Goal: Transaction & Acquisition: Subscribe to service/newsletter

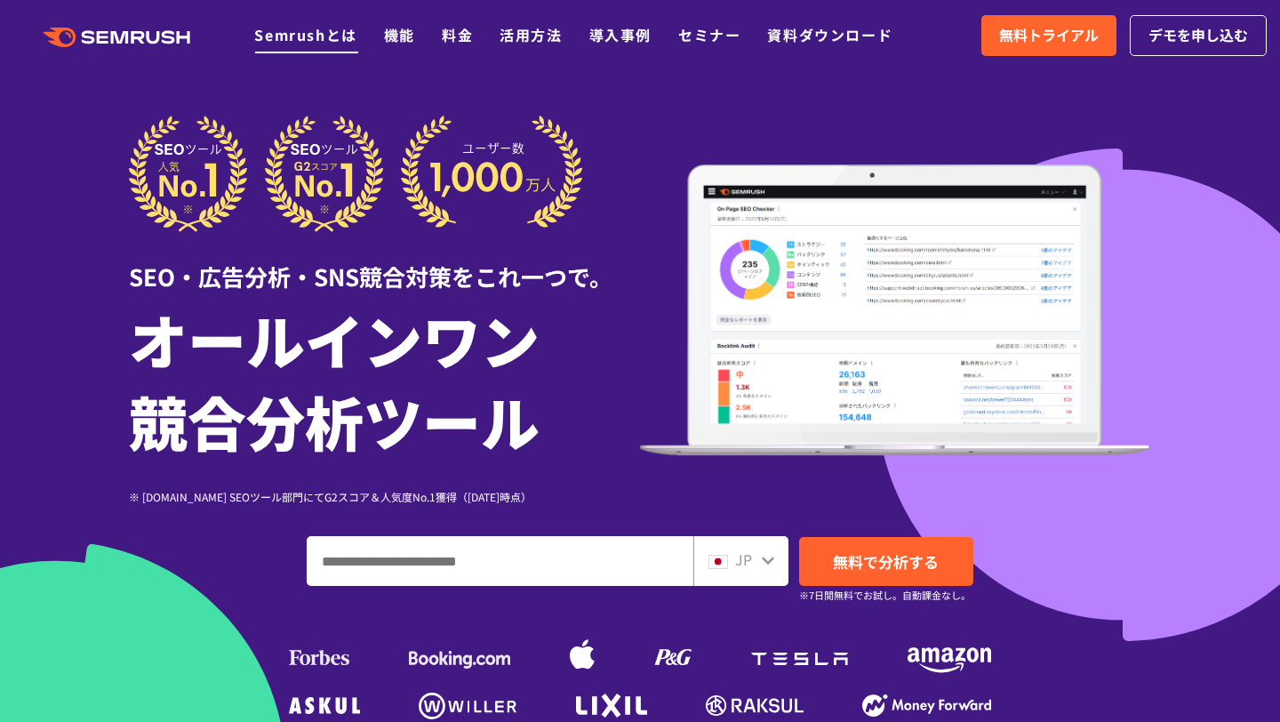
click at [327, 37] on link "Semrushとは" at bounding box center [305, 34] width 102 height 21
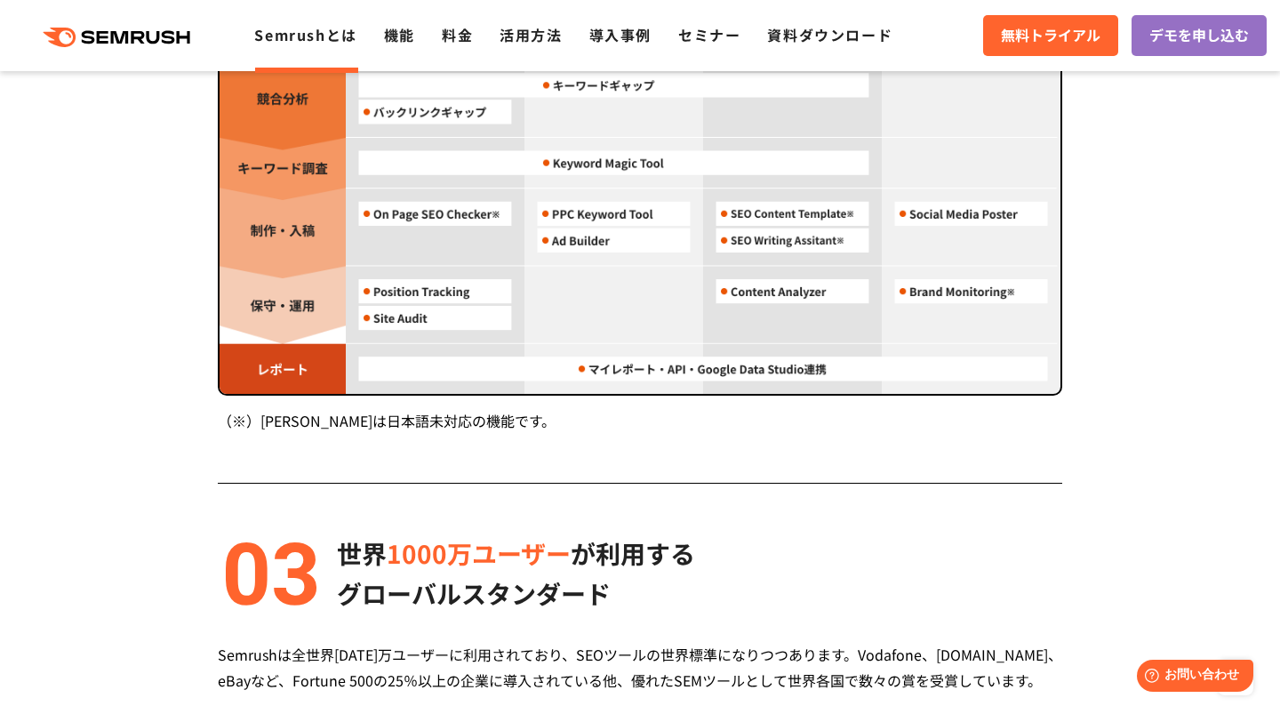
scroll to position [1921, 0]
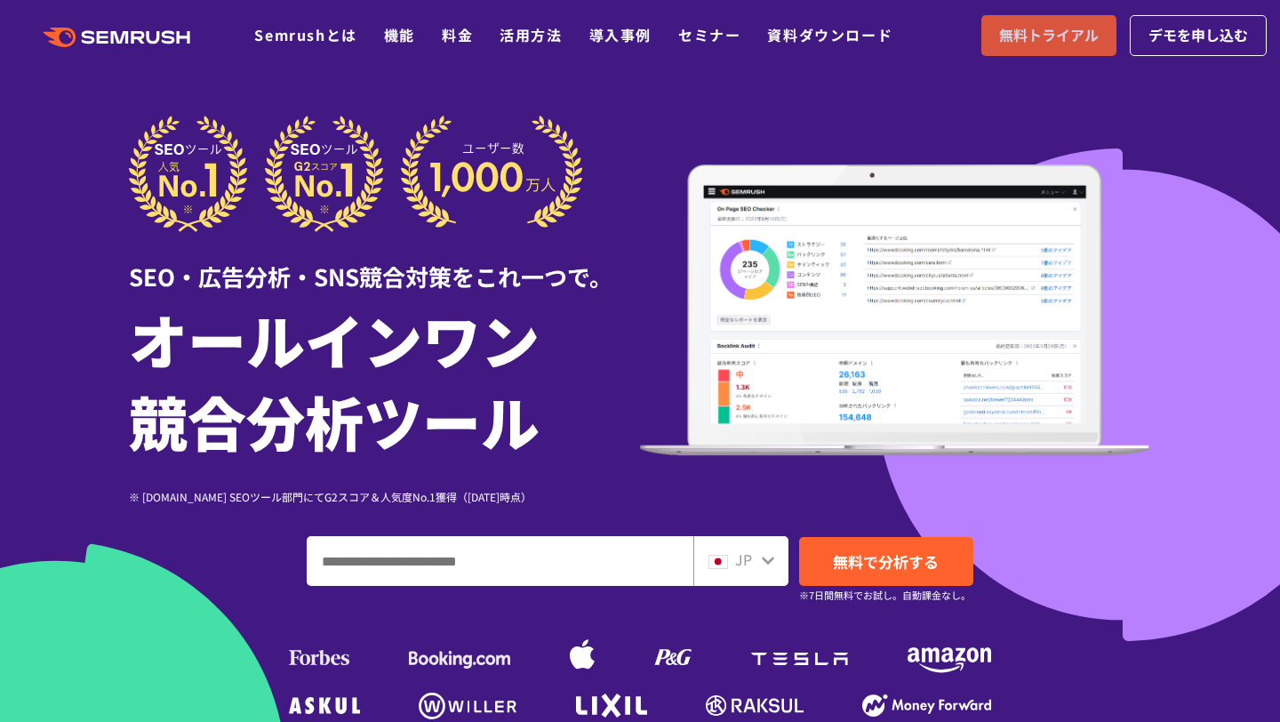
click at [1060, 39] on span "無料トライアル" at bounding box center [1049, 35] width 100 height 23
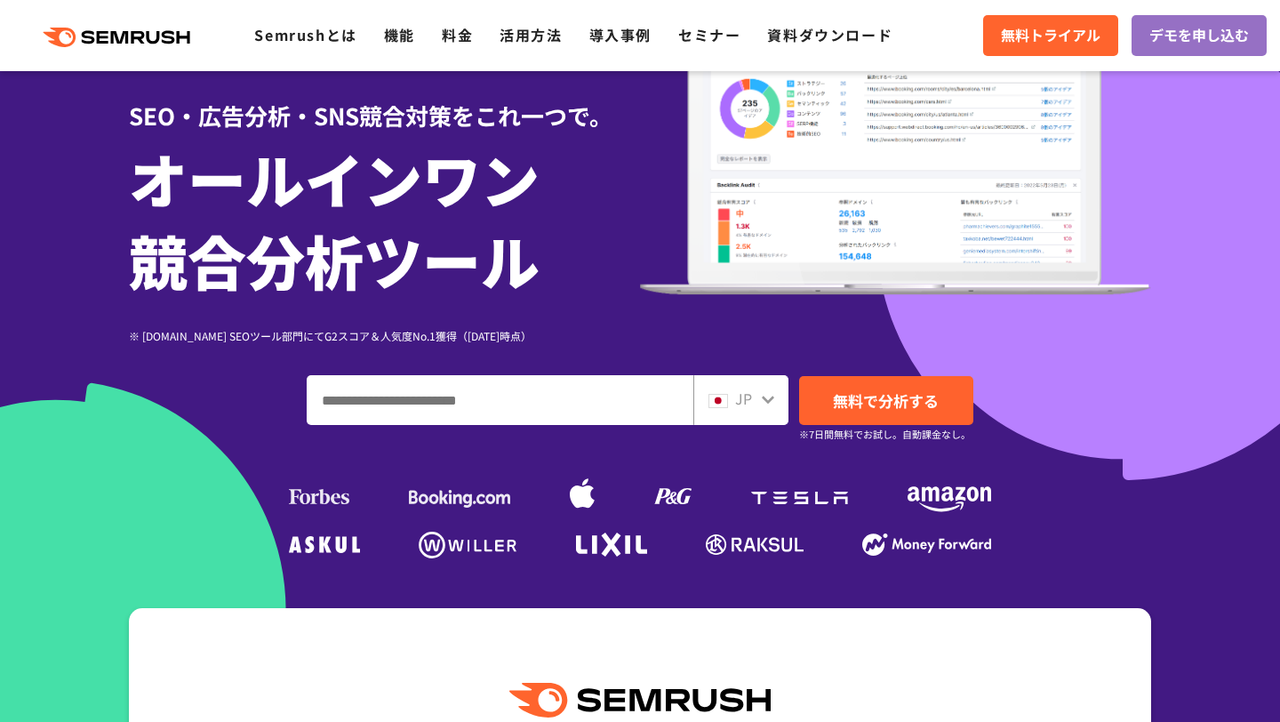
click at [433, 411] on input "ドメイン、キーワードまたはURLを入力してください" at bounding box center [500, 400] width 385 height 48
paste input "**********"
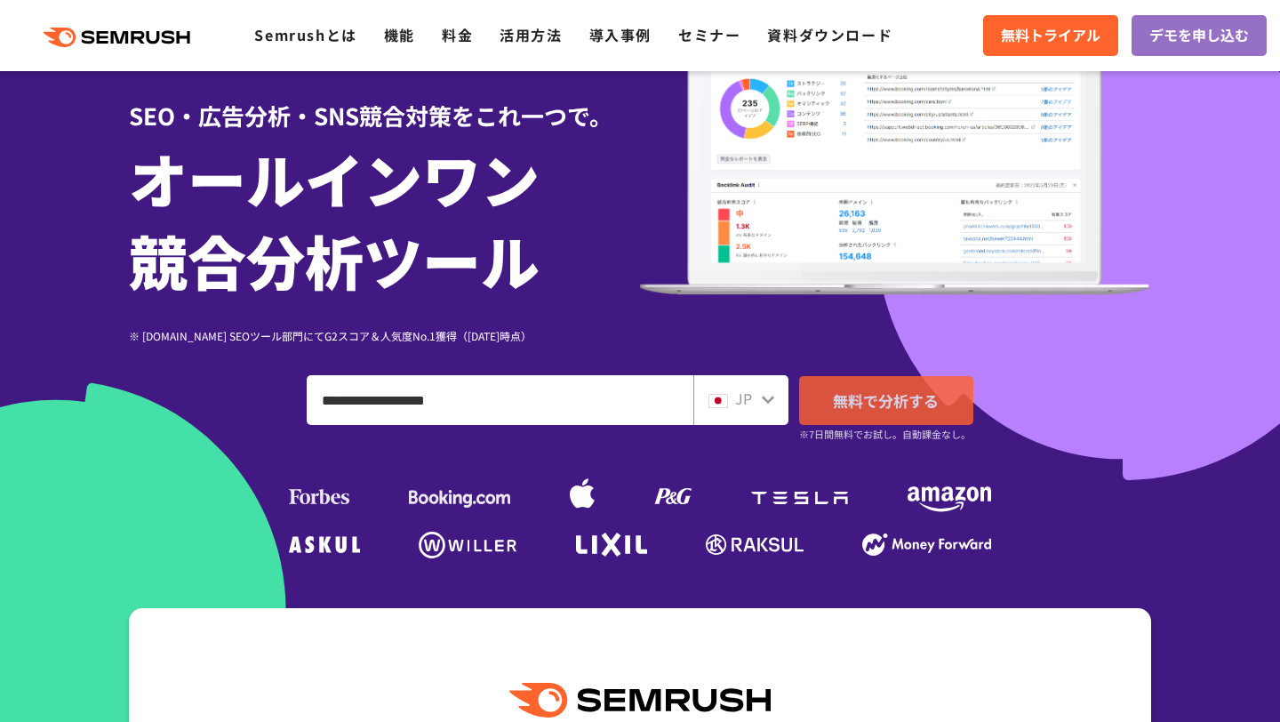
type input "**********"
click at [823, 408] on link "無料で分析する" at bounding box center [886, 400] width 174 height 49
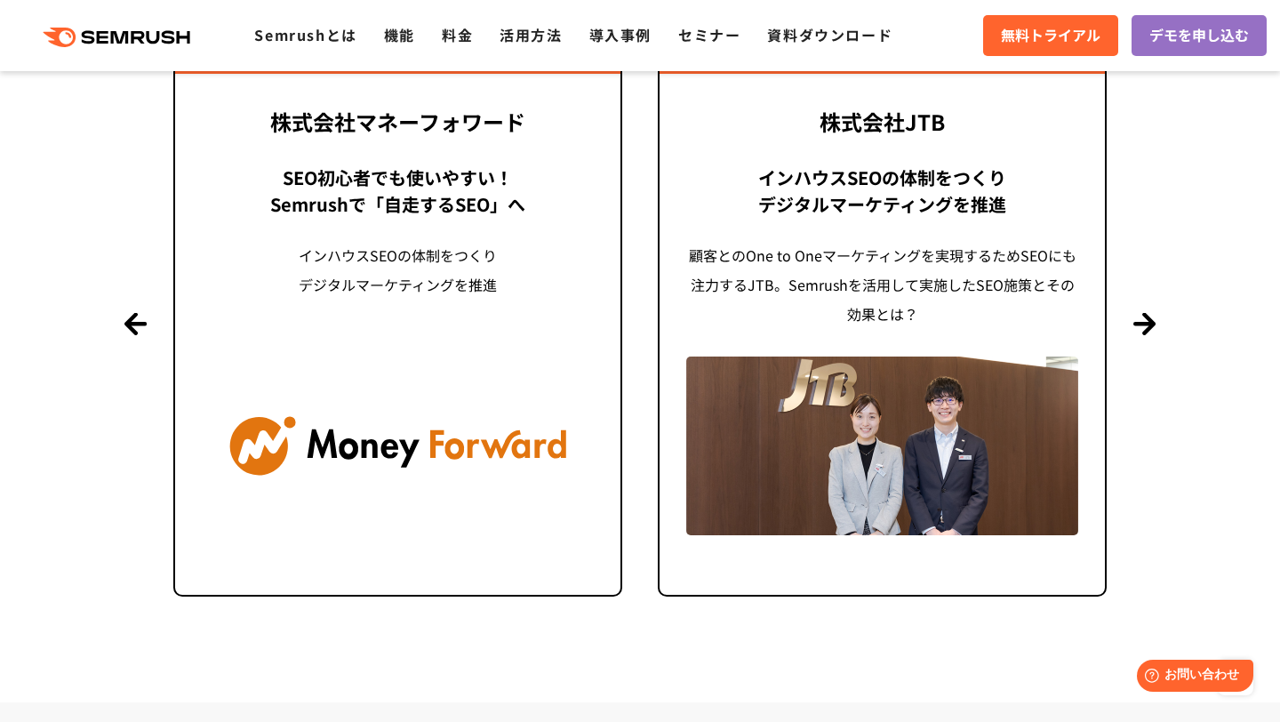
scroll to position [4240, 0]
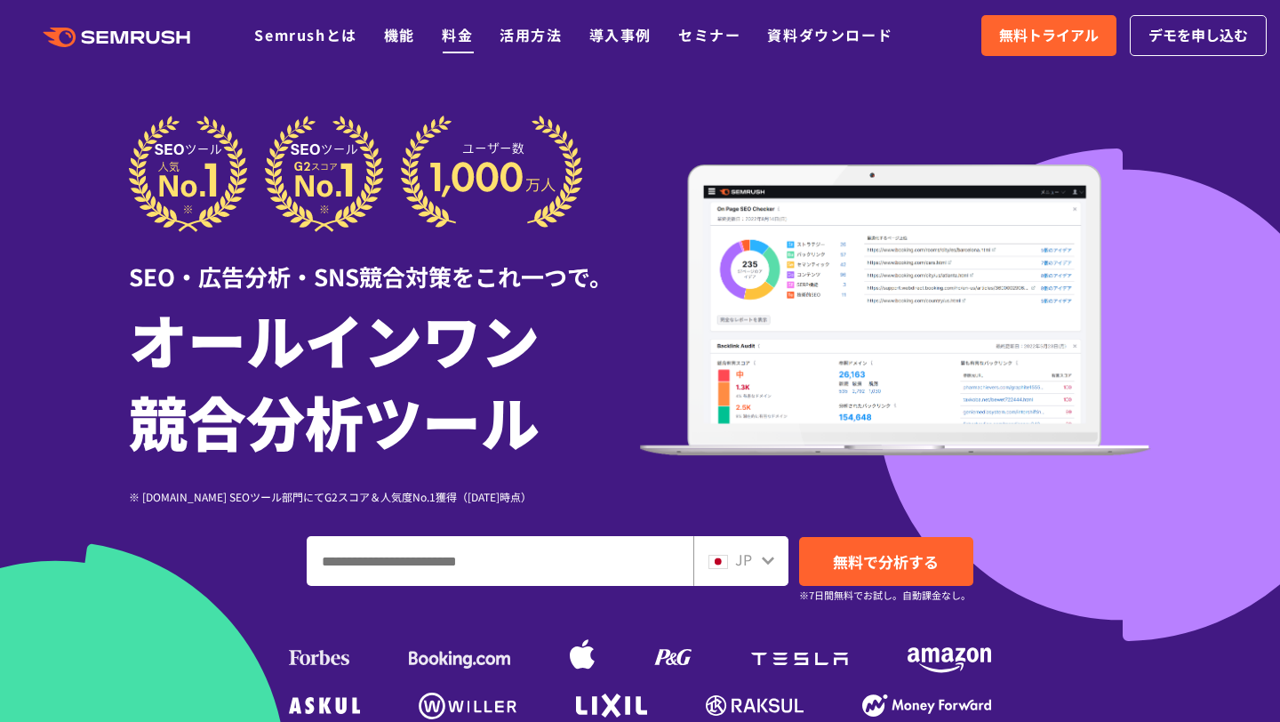
click at [451, 33] on link "料金" at bounding box center [457, 34] width 31 height 21
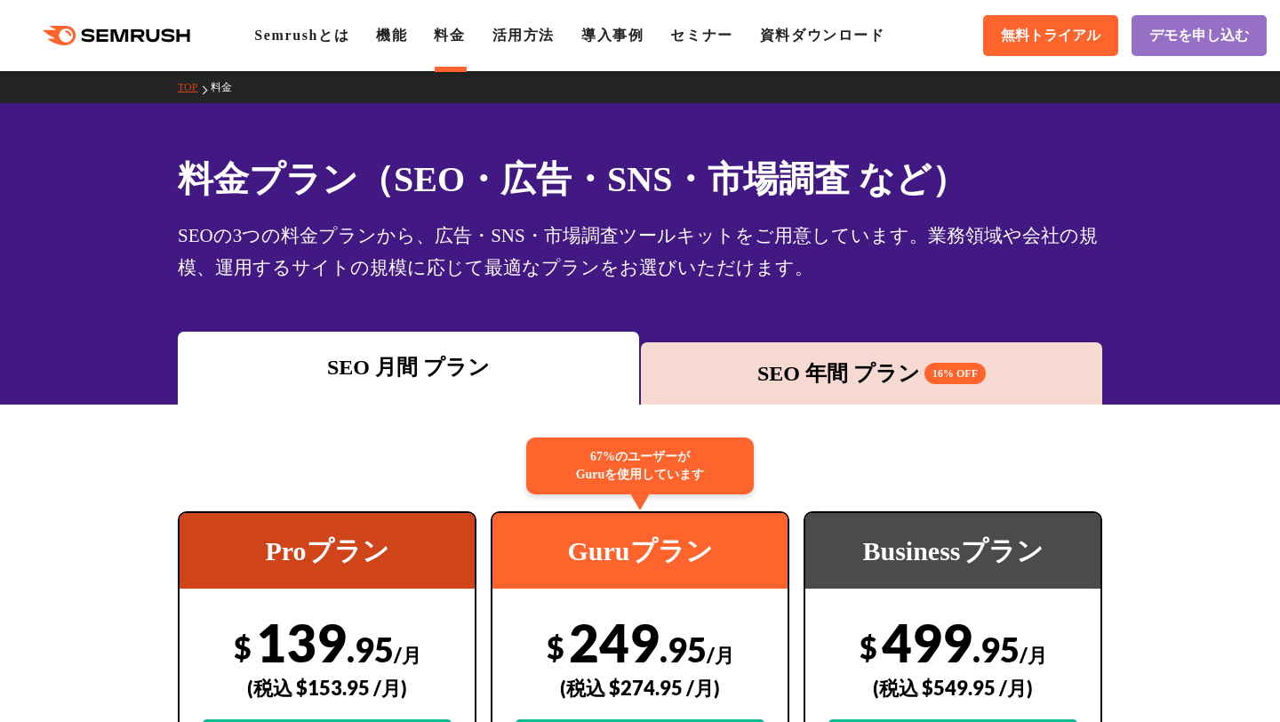
click at [682, 378] on div "SEO 年間 プラン 16% OFF" at bounding box center [871, 373] width 443 height 32
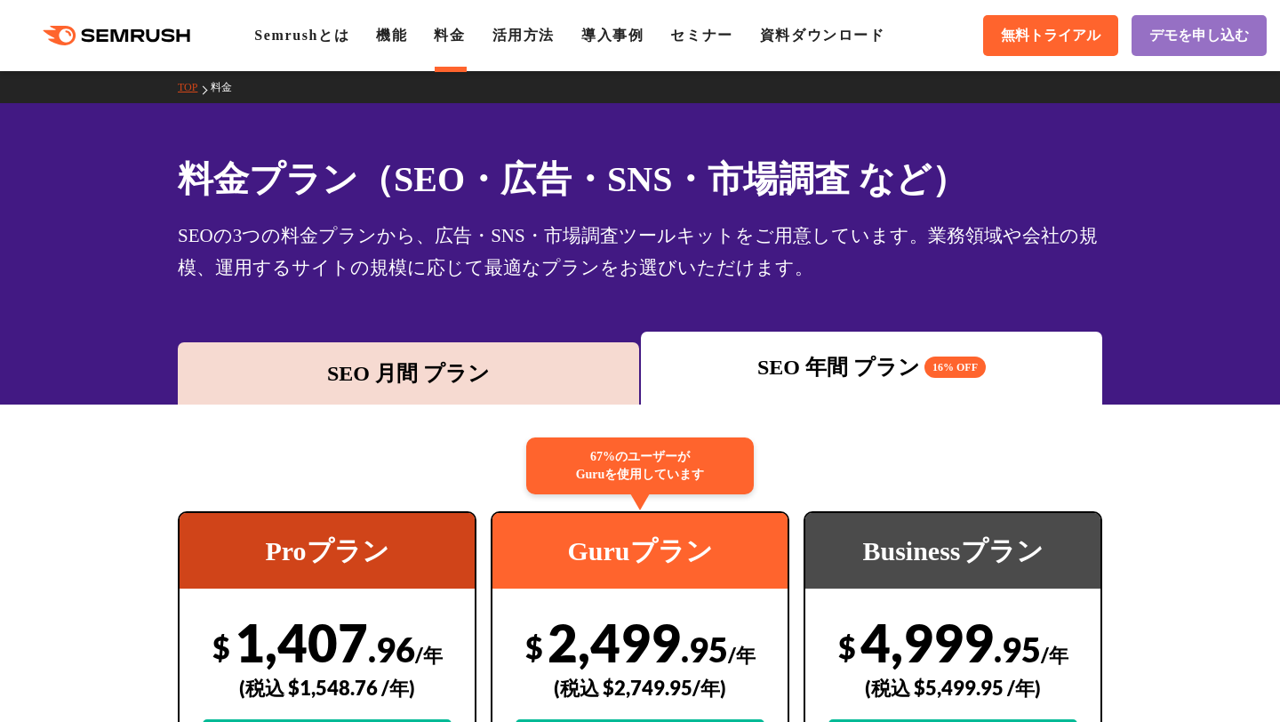
click at [514, 364] on div "SEO 月間 プラン" at bounding box center [408, 373] width 443 height 32
